Goal: Navigation & Orientation: Find specific page/section

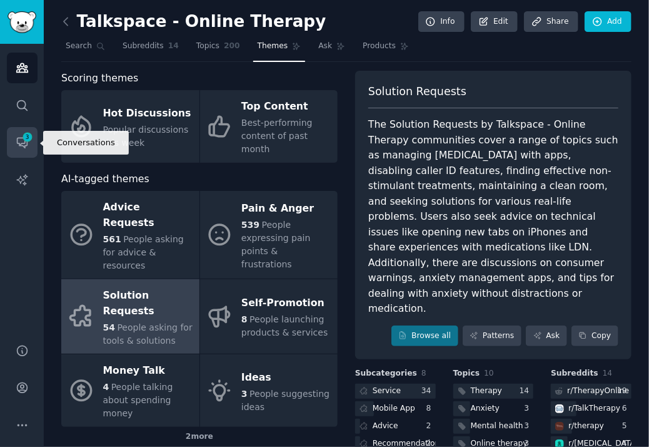
click at [26, 144] on icon "Sidebar" at bounding box center [22, 142] width 13 height 13
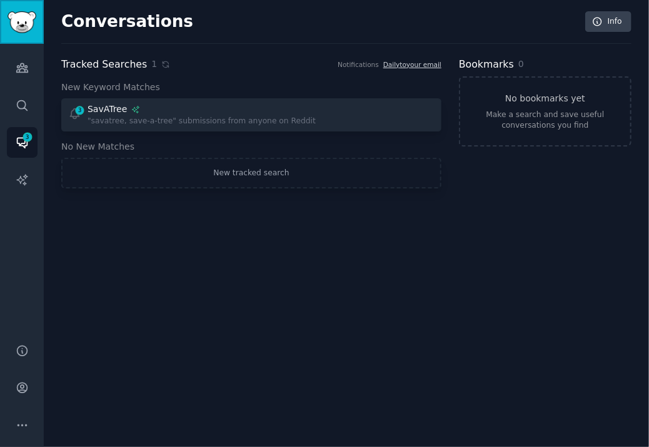
click at [31, 34] on link "Sidebar" at bounding box center [22, 22] width 44 height 44
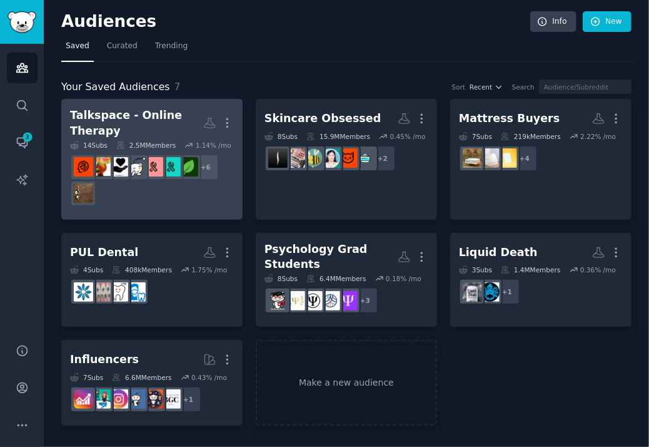
click at [160, 115] on div "Talkspace - Online Therapy" at bounding box center [136, 123] width 133 height 31
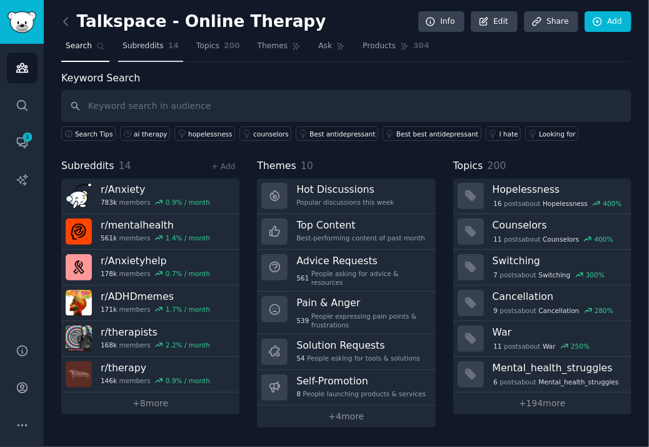
click at [141, 47] on span "Subreddits" at bounding box center [143, 46] width 41 height 11
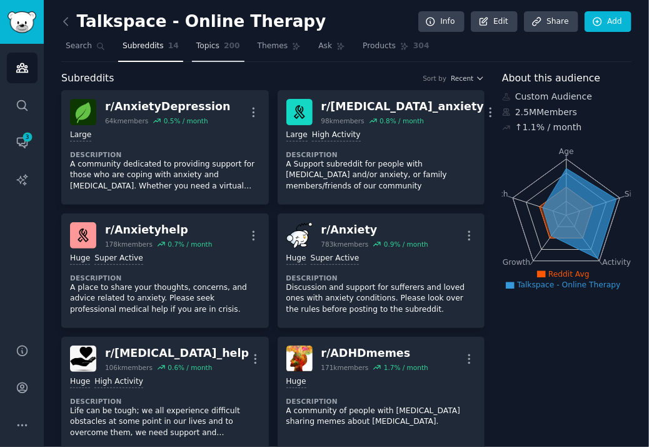
click at [202, 49] on span "Topics" at bounding box center [207, 46] width 23 height 11
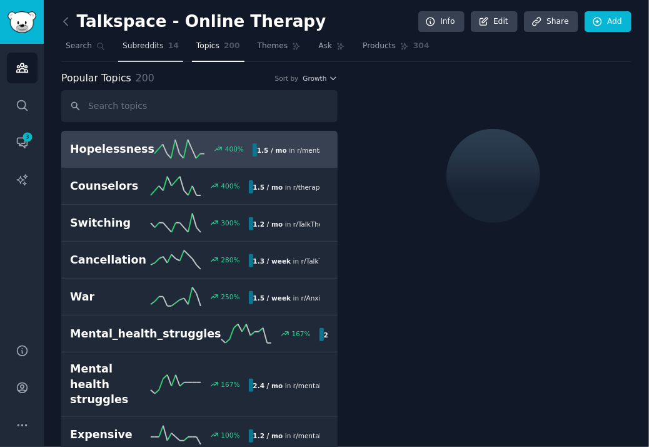
click at [153, 53] on link "Subreddits 14" at bounding box center [150, 49] width 65 height 26
